Goal: Navigation & Orientation: Understand site structure

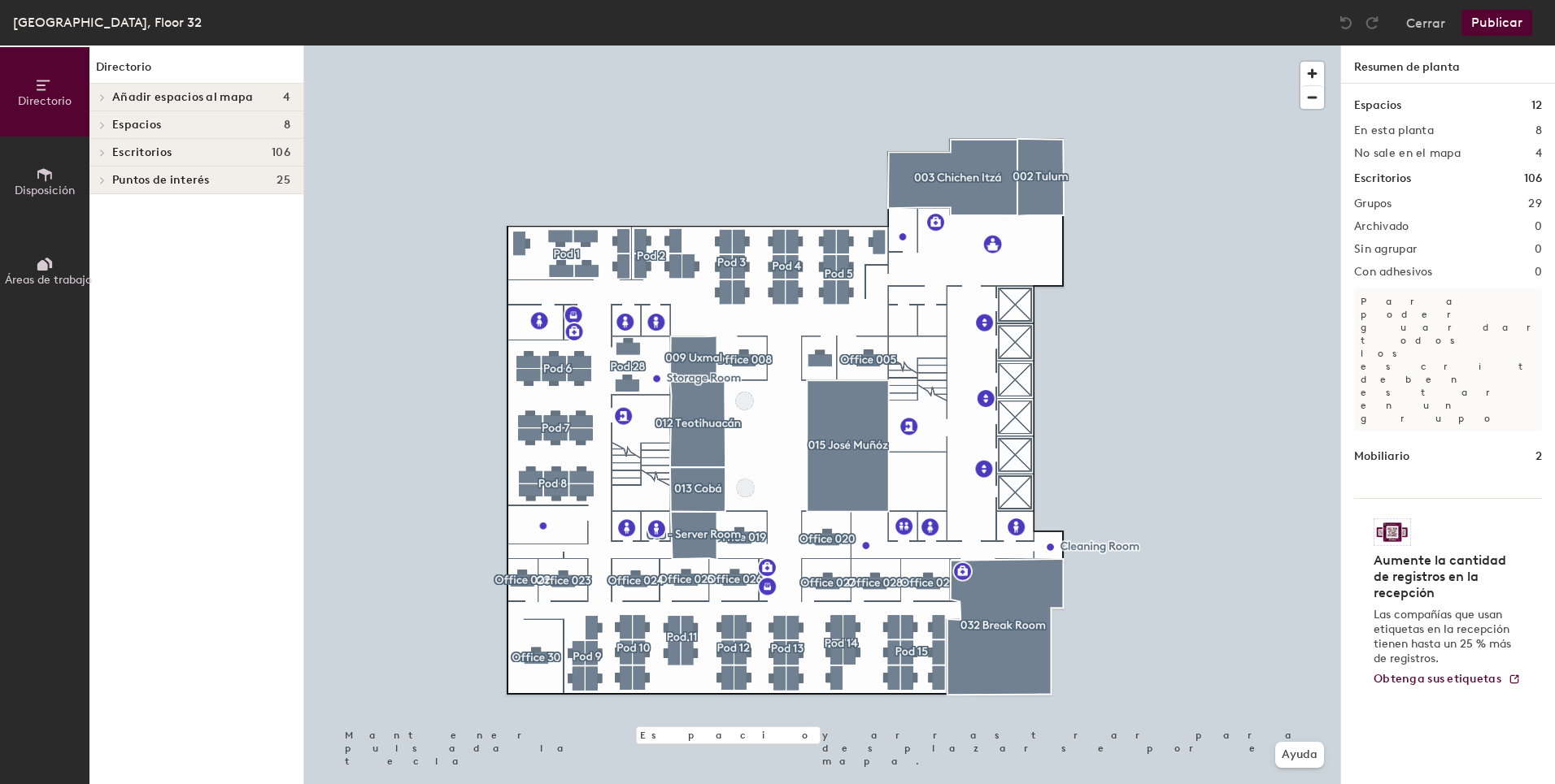
click at [43, 261] on icon at bounding box center [43, 265] width 11 height 11
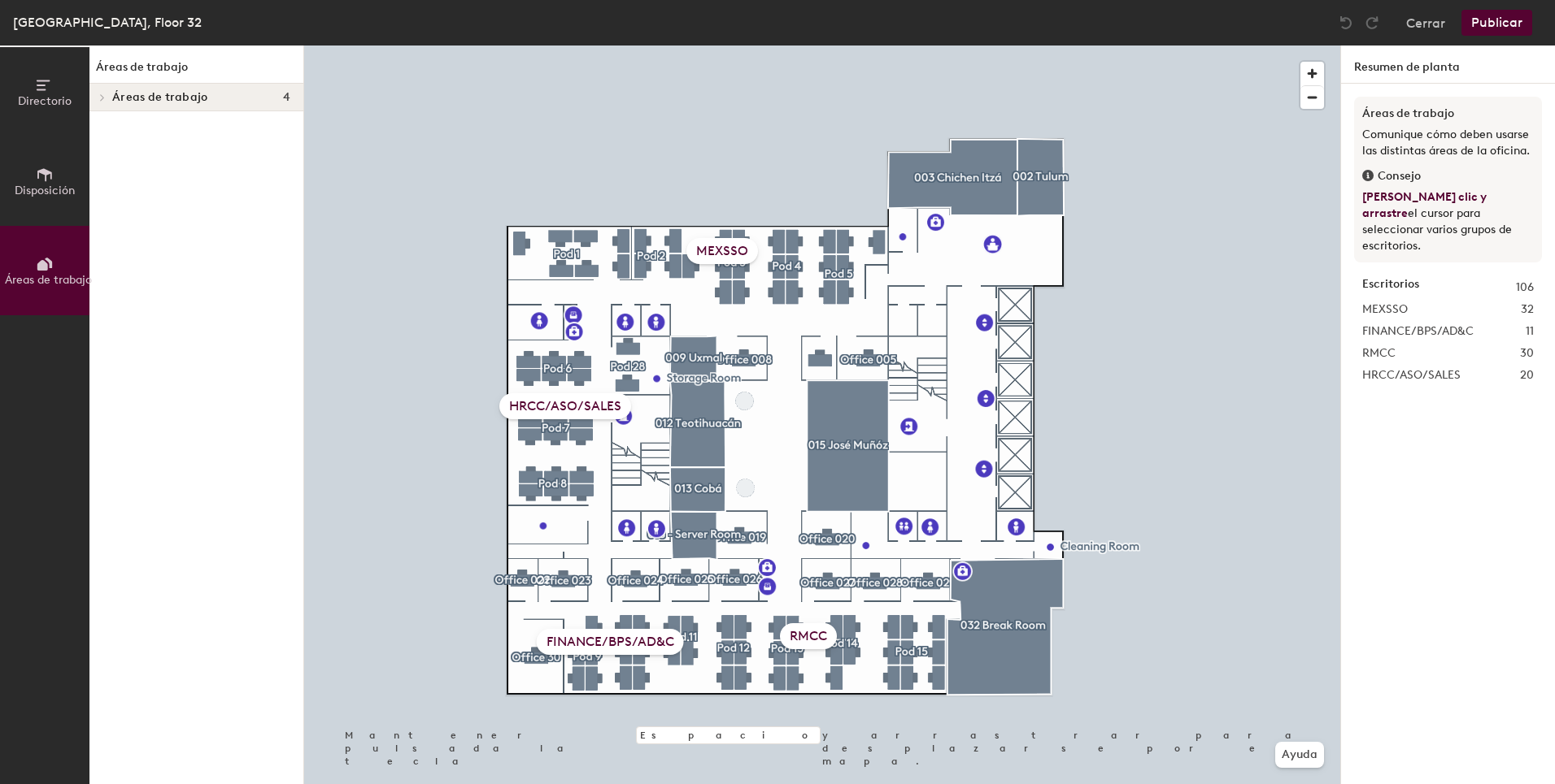
click at [65, 192] on span "Disposición" at bounding box center [44, 190] width 60 height 14
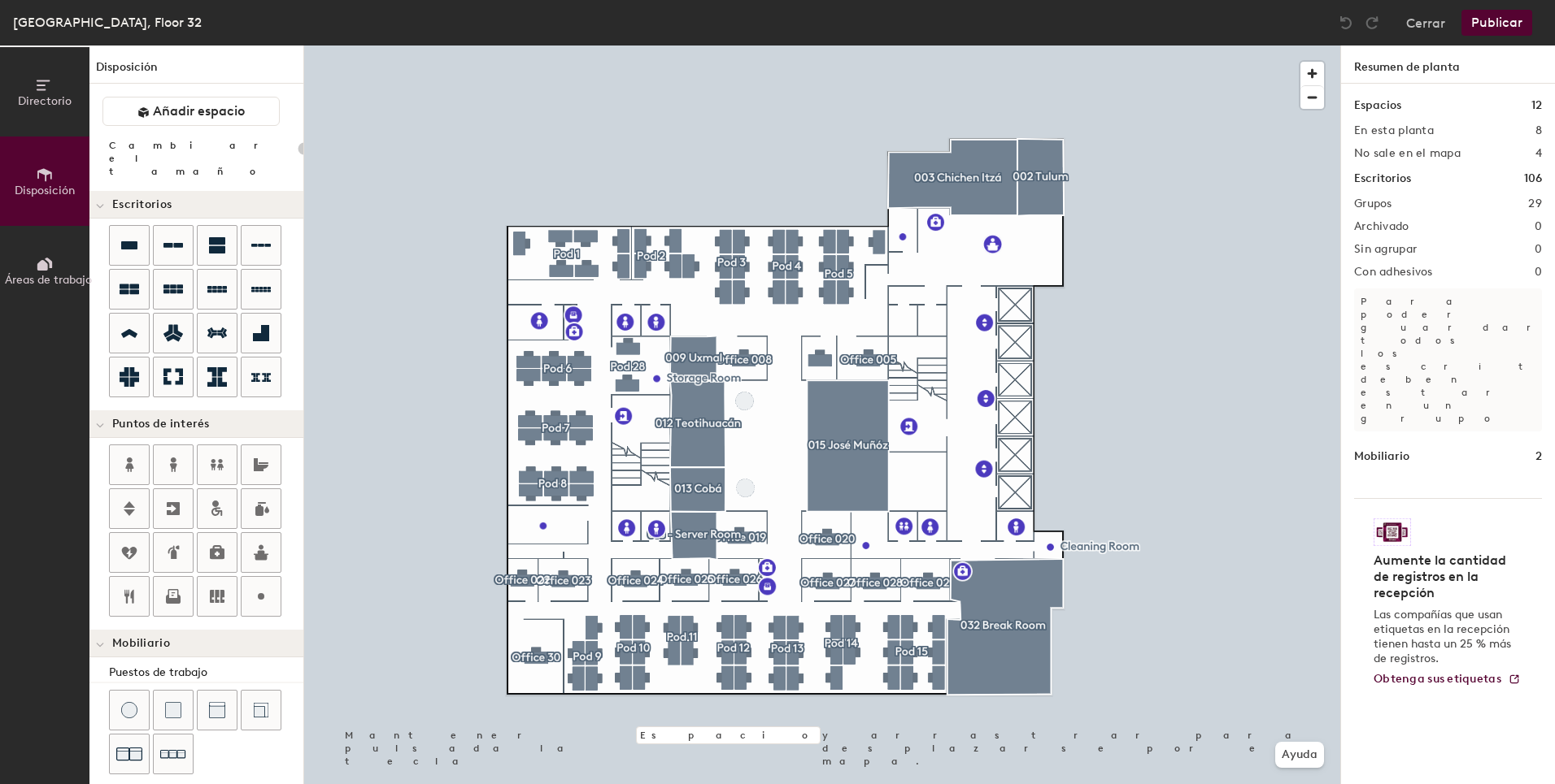
click at [52, 103] on span "Directorio" at bounding box center [44, 101] width 53 height 14
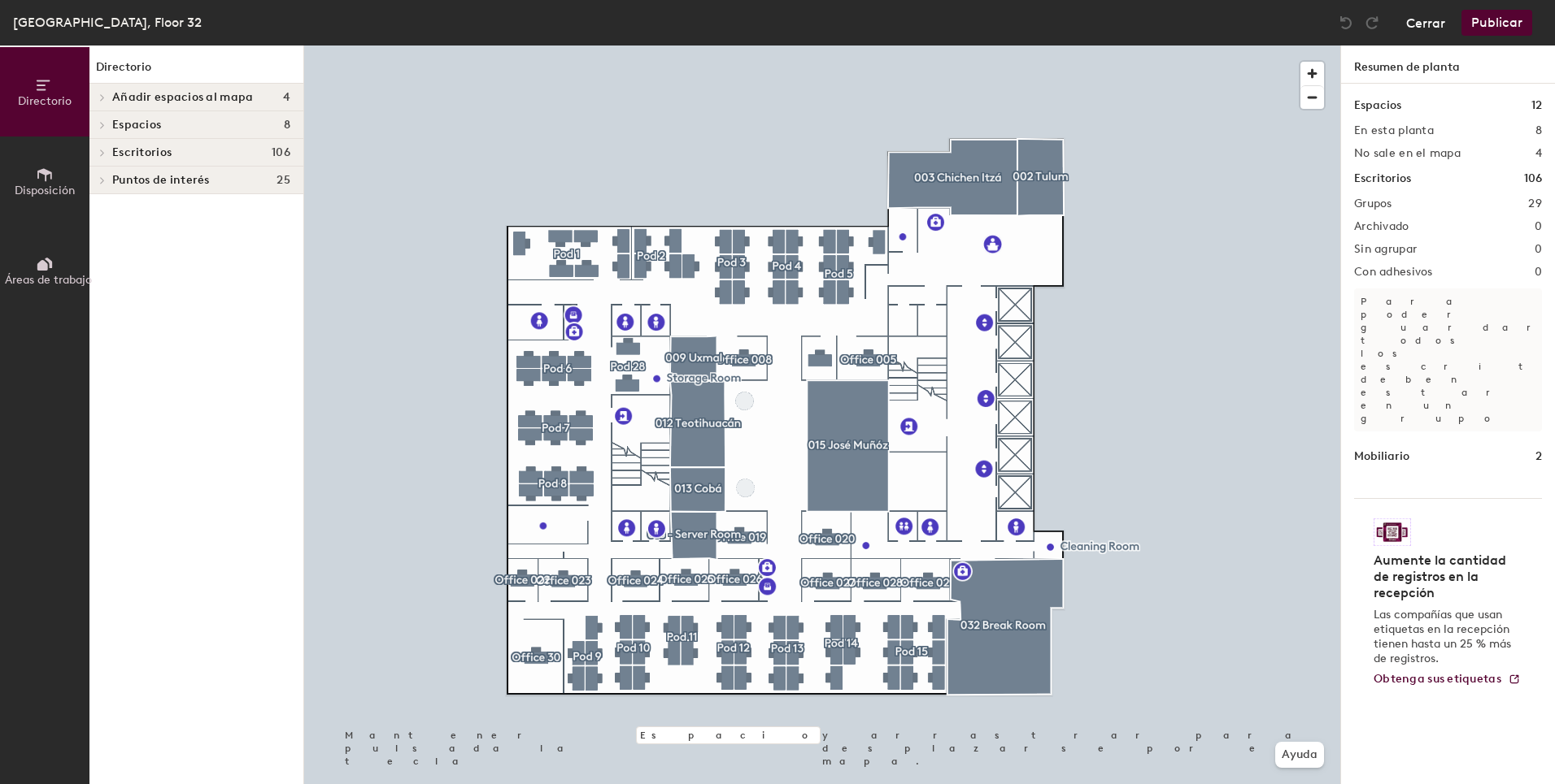
click at [1436, 34] on button "Cerrar" at bounding box center [1425, 23] width 39 height 26
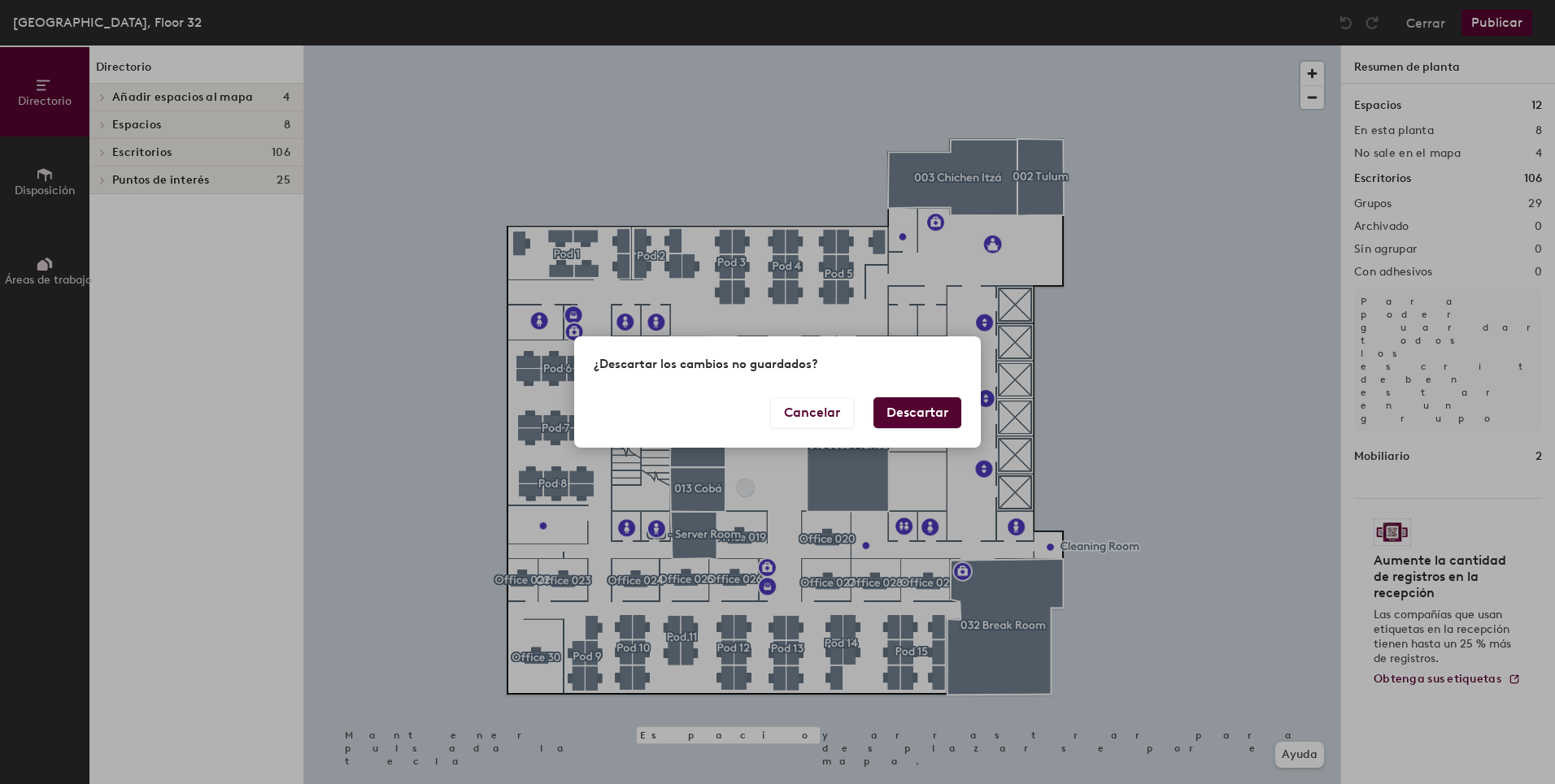
click at [921, 419] on button "Descartar" at bounding box center [916, 413] width 88 height 31
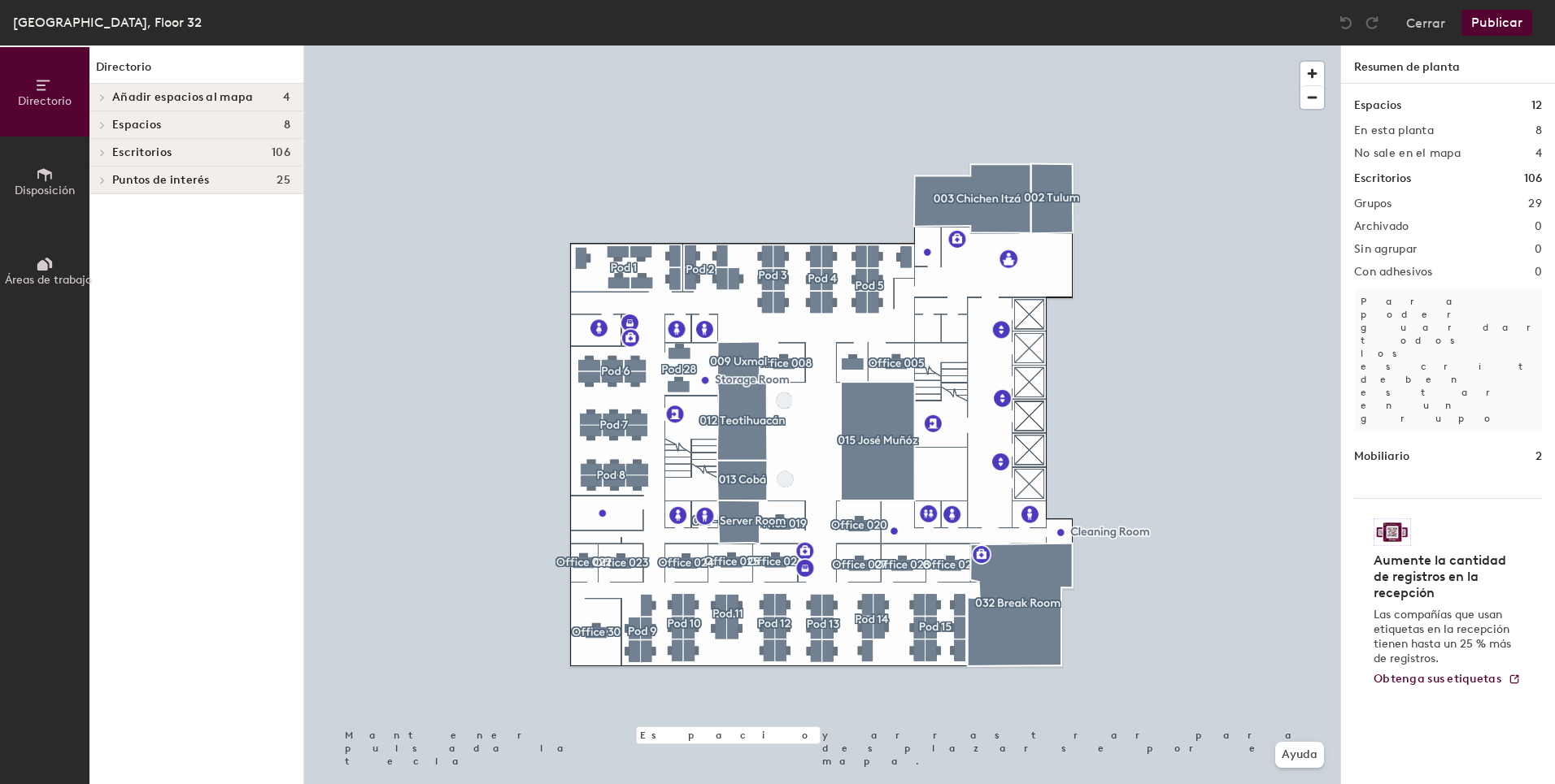
click at [63, 170] on button "Disposición" at bounding box center [44, 181] width 89 height 89
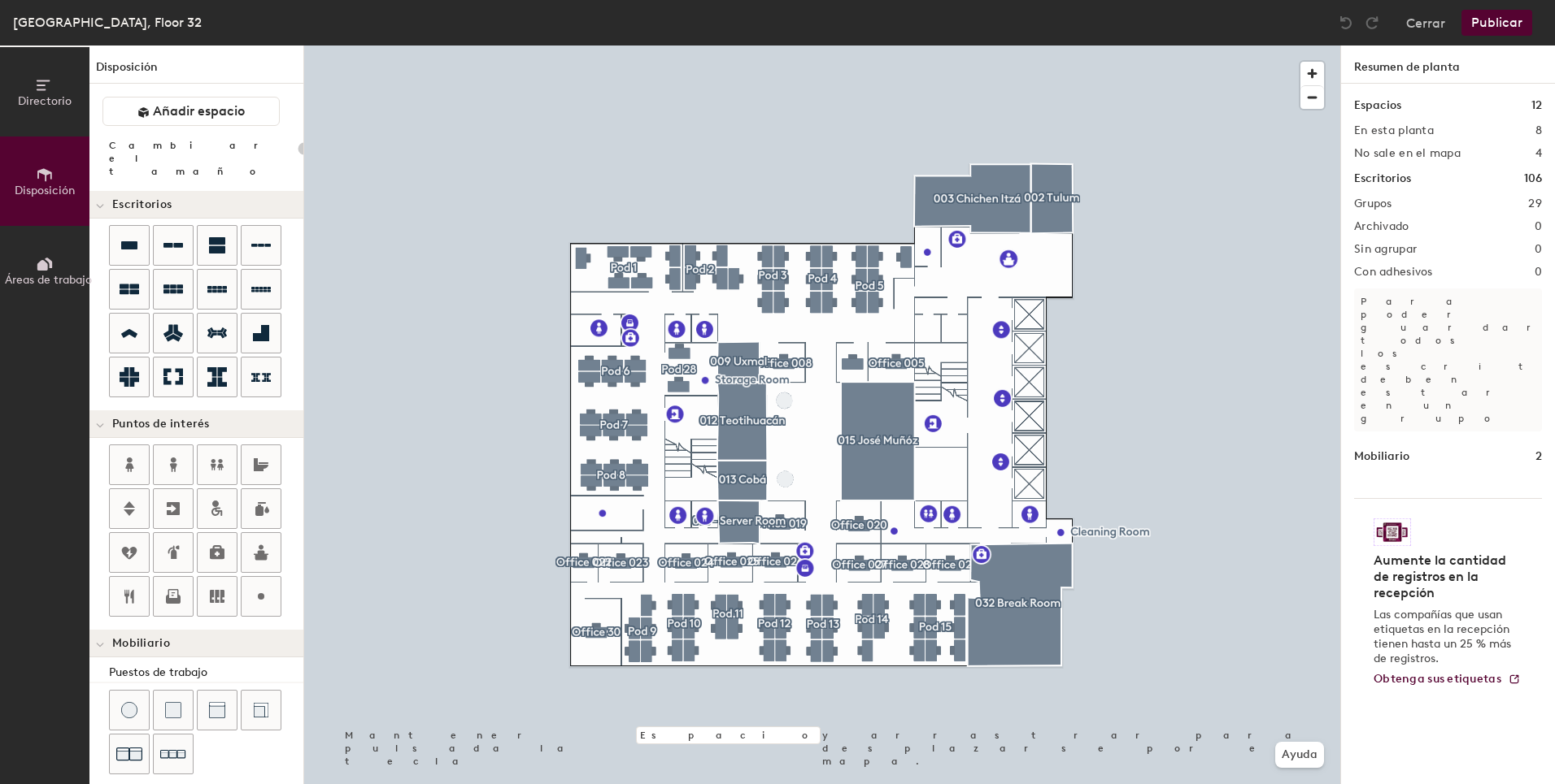
click at [27, 267] on button "Áreas de trabajo" at bounding box center [44, 270] width 89 height 89
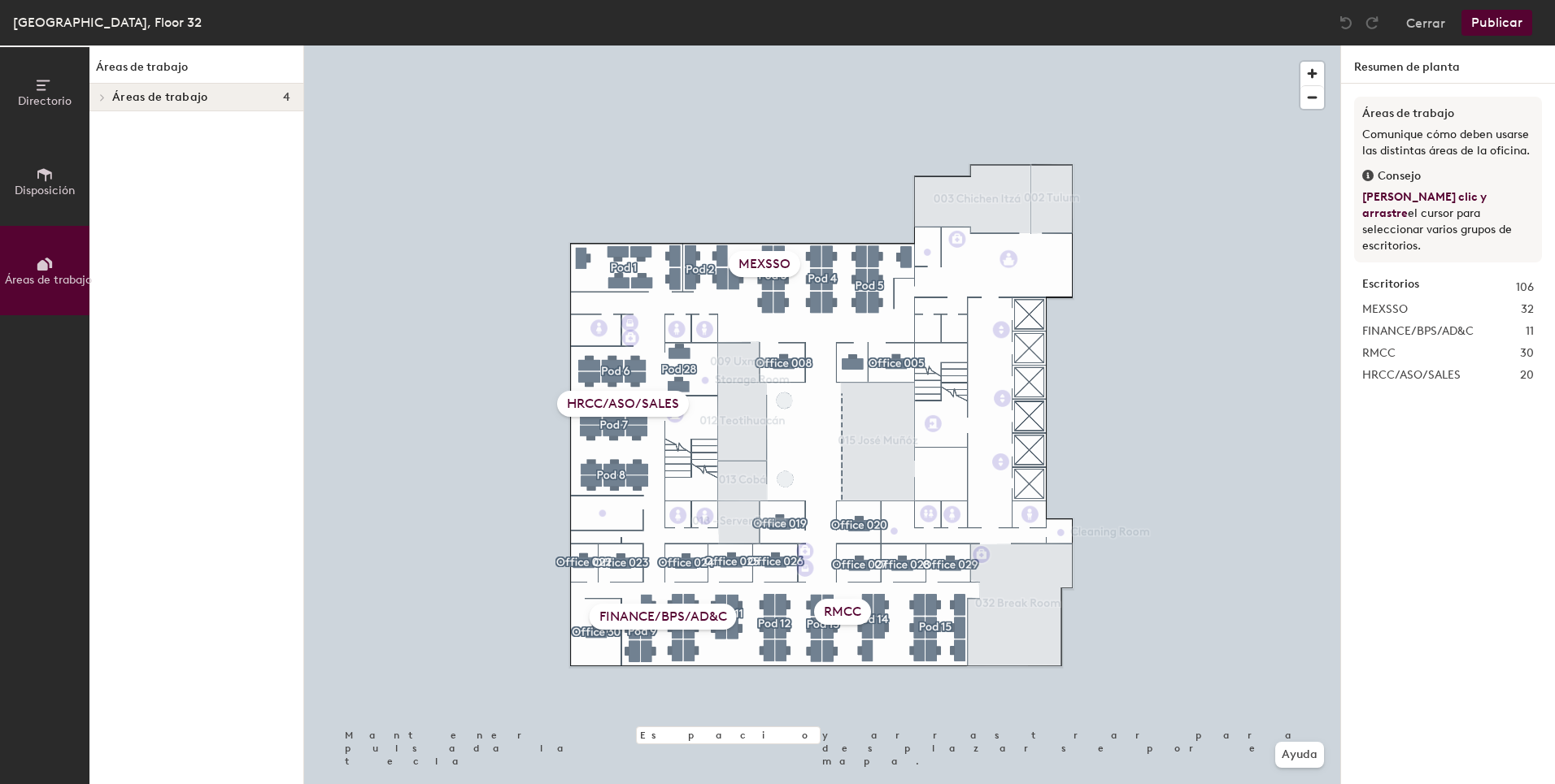
click at [49, 101] on span "Directorio" at bounding box center [44, 101] width 53 height 14
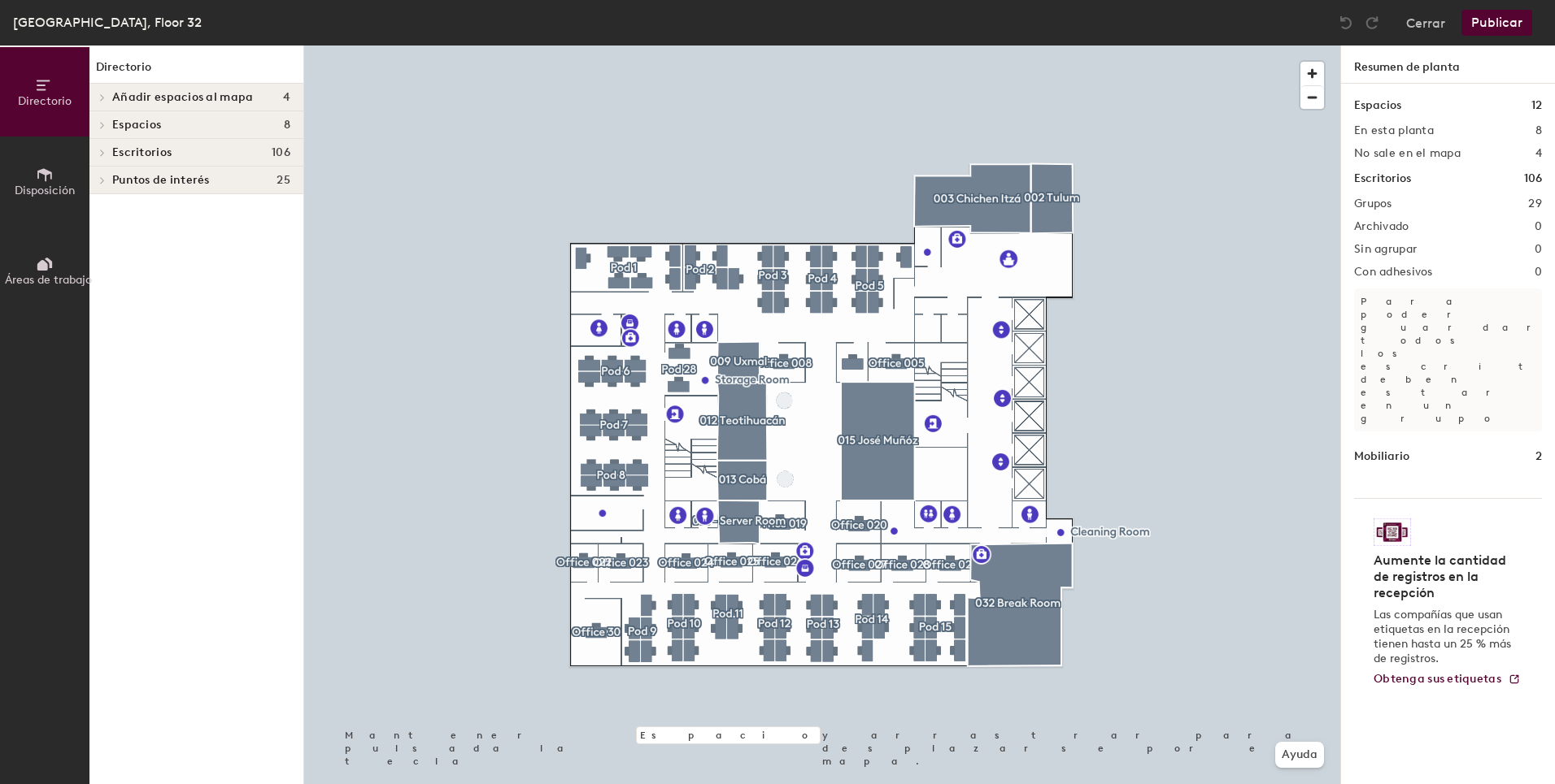
click at [38, 186] on span "Disposición" at bounding box center [44, 190] width 60 height 14
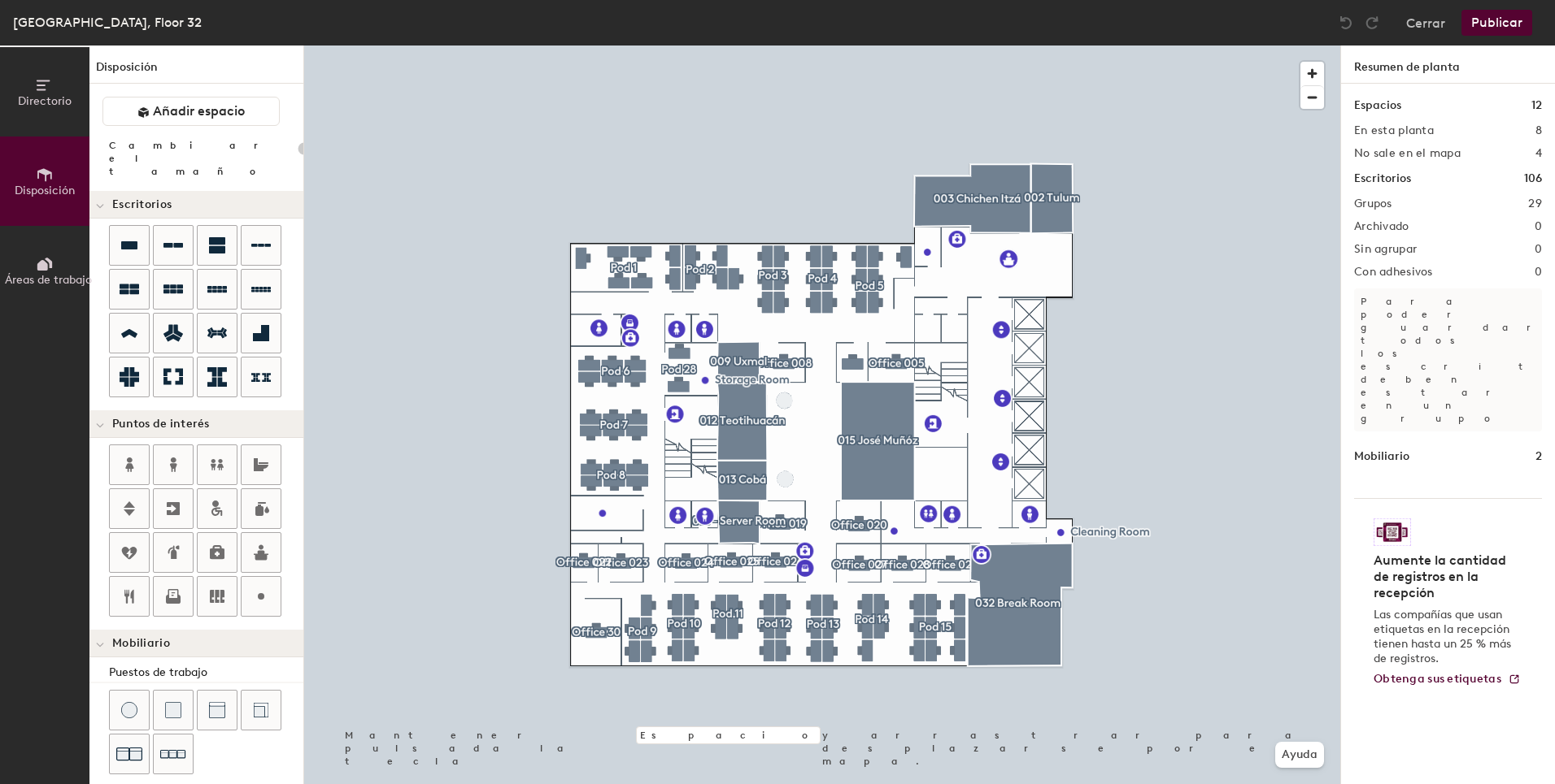
click at [32, 263] on button "Áreas de trabajo" at bounding box center [44, 270] width 89 height 89
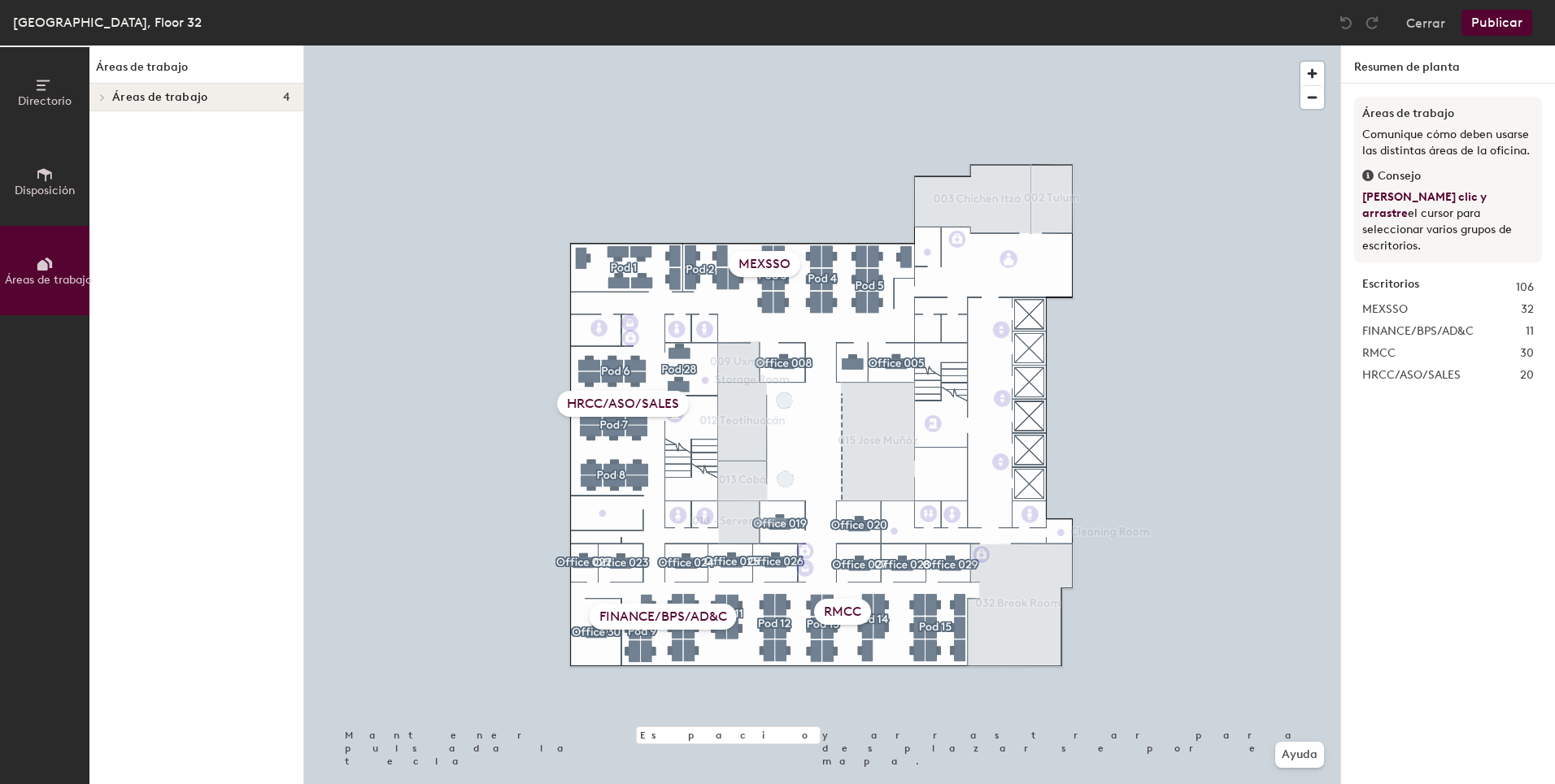
click at [104, 99] on icon at bounding box center [102, 97] width 7 height 8
click at [43, 85] on icon at bounding box center [43, 84] width 13 height 11
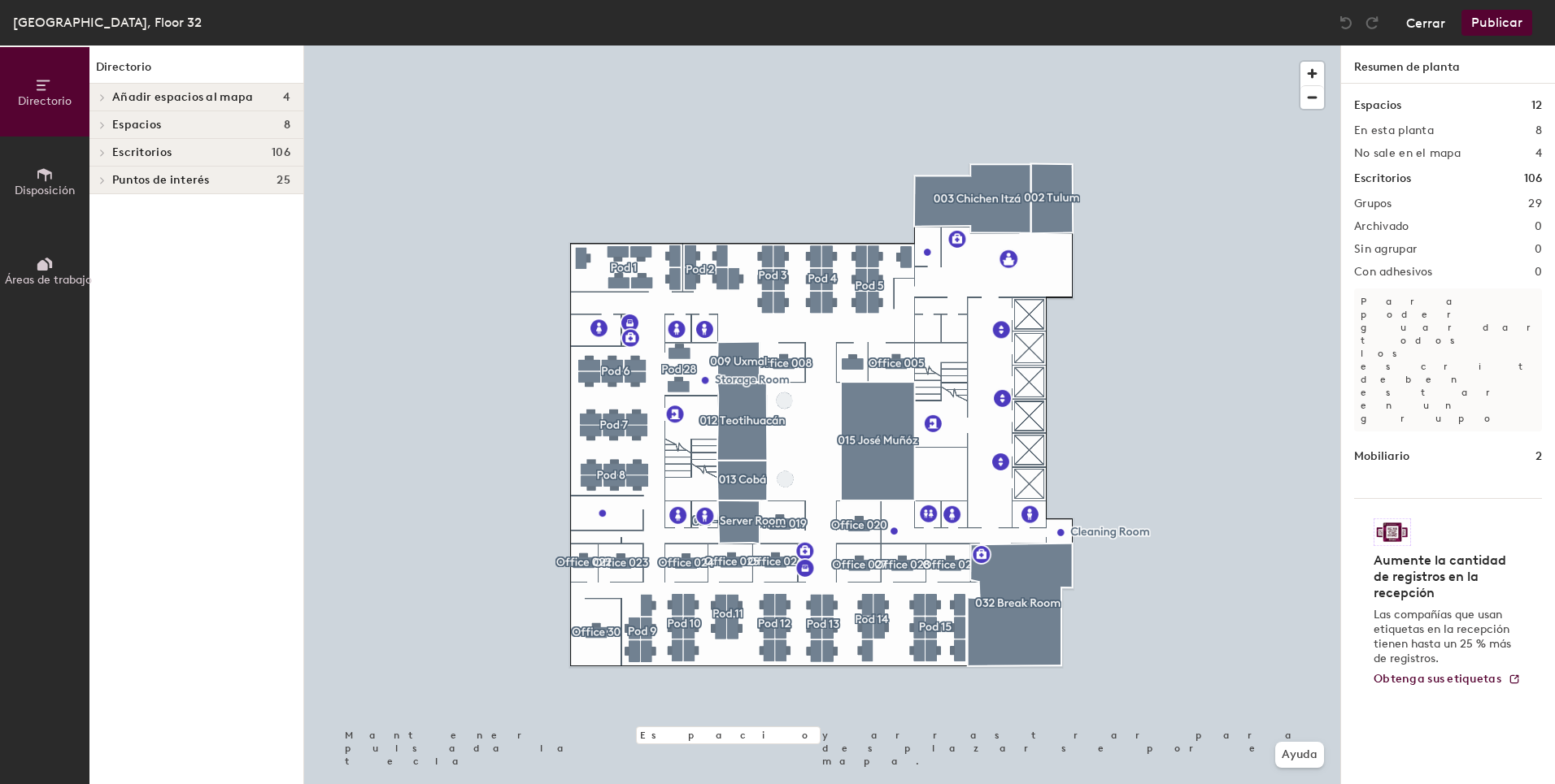
click at [1435, 19] on button "Cerrar" at bounding box center [1425, 23] width 39 height 26
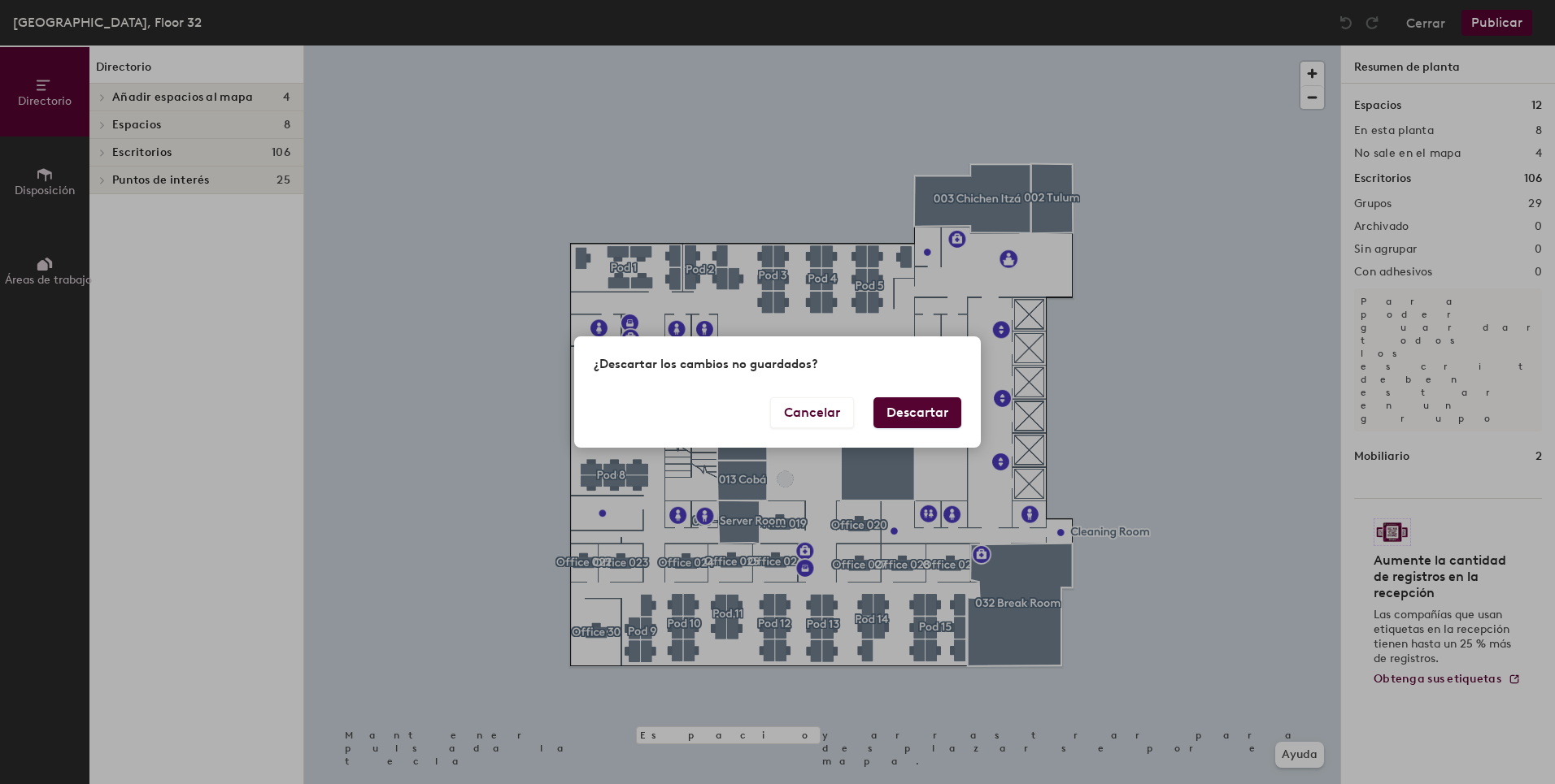
click at [917, 410] on button "Descartar" at bounding box center [916, 413] width 88 height 31
